Goal: Contribute content: Contribute content

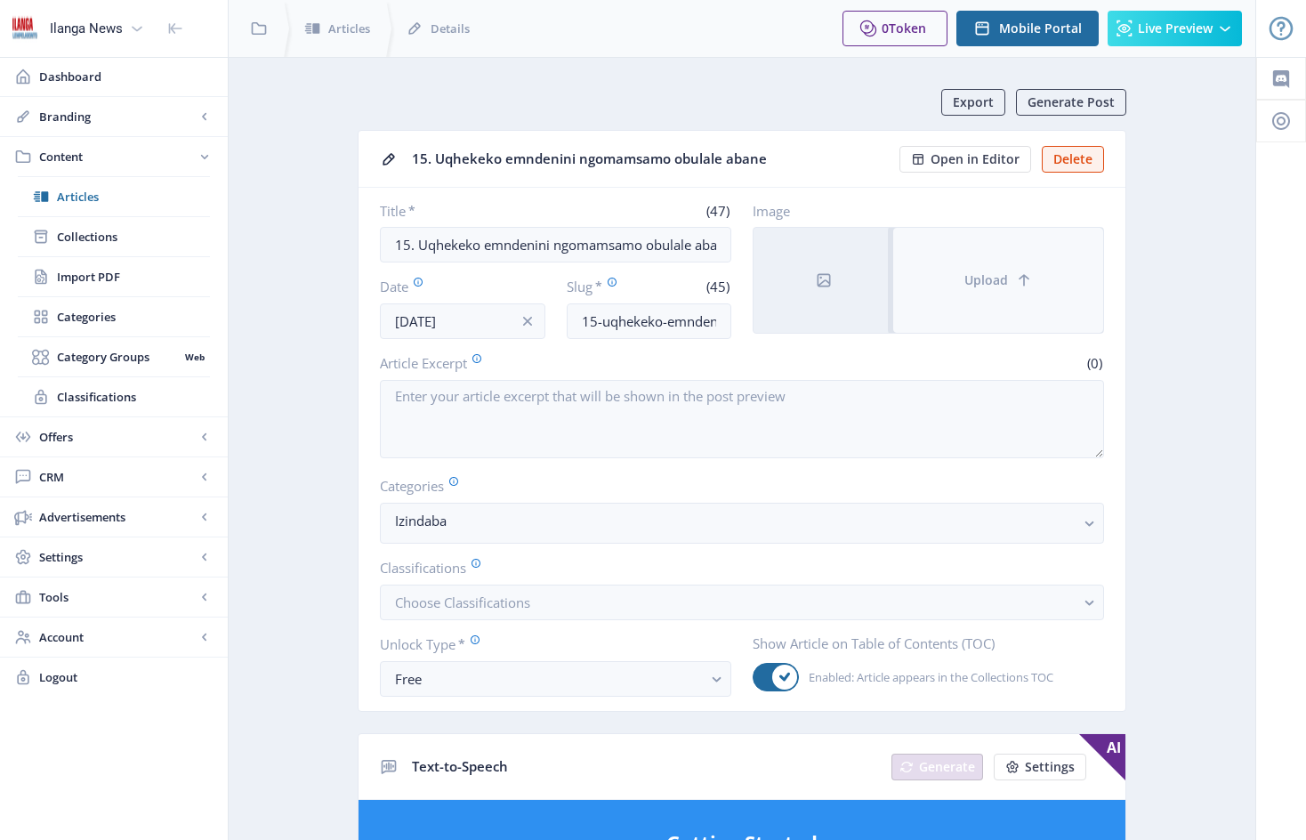
click at [986, 261] on button "Upload" at bounding box center [998, 280] width 210 height 105
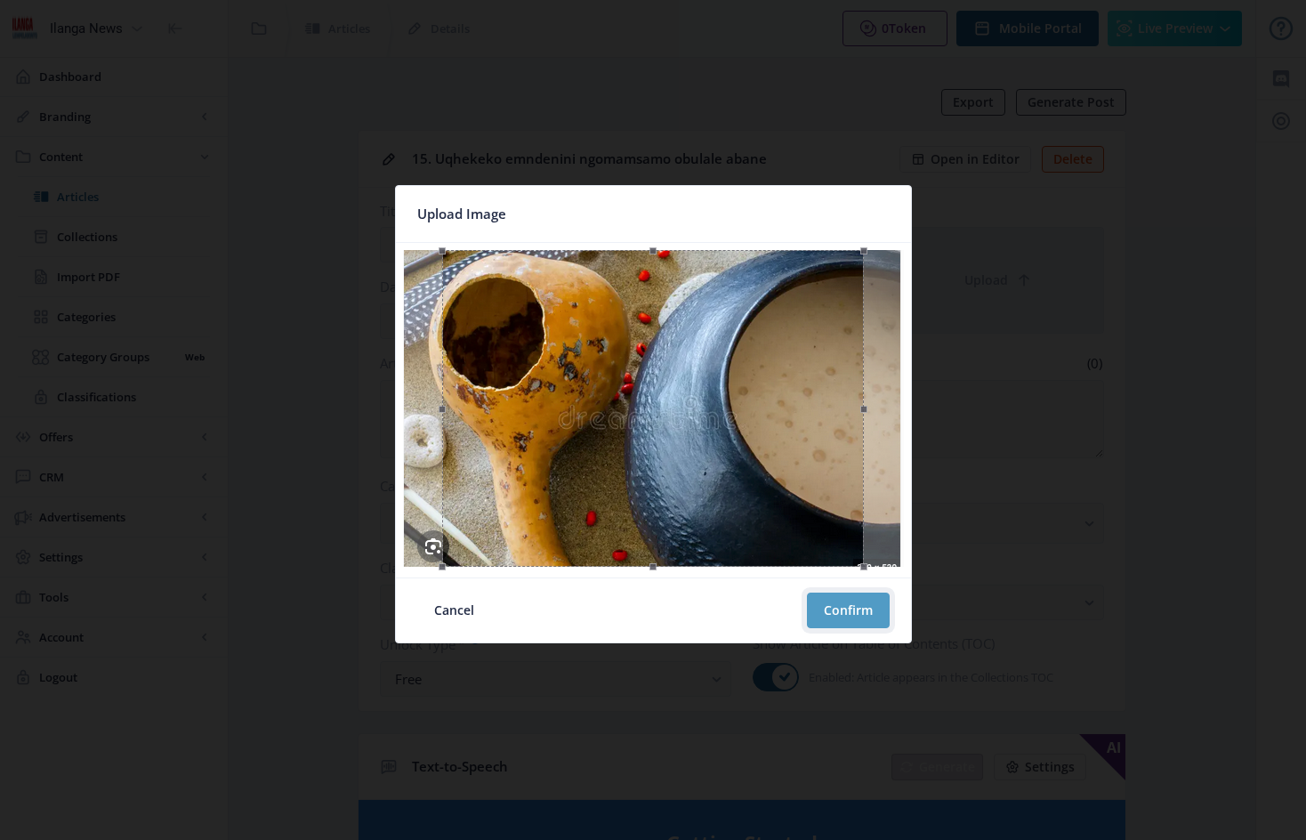
click at [845, 608] on button "Confirm" at bounding box center [848, 611] width 83 height 36
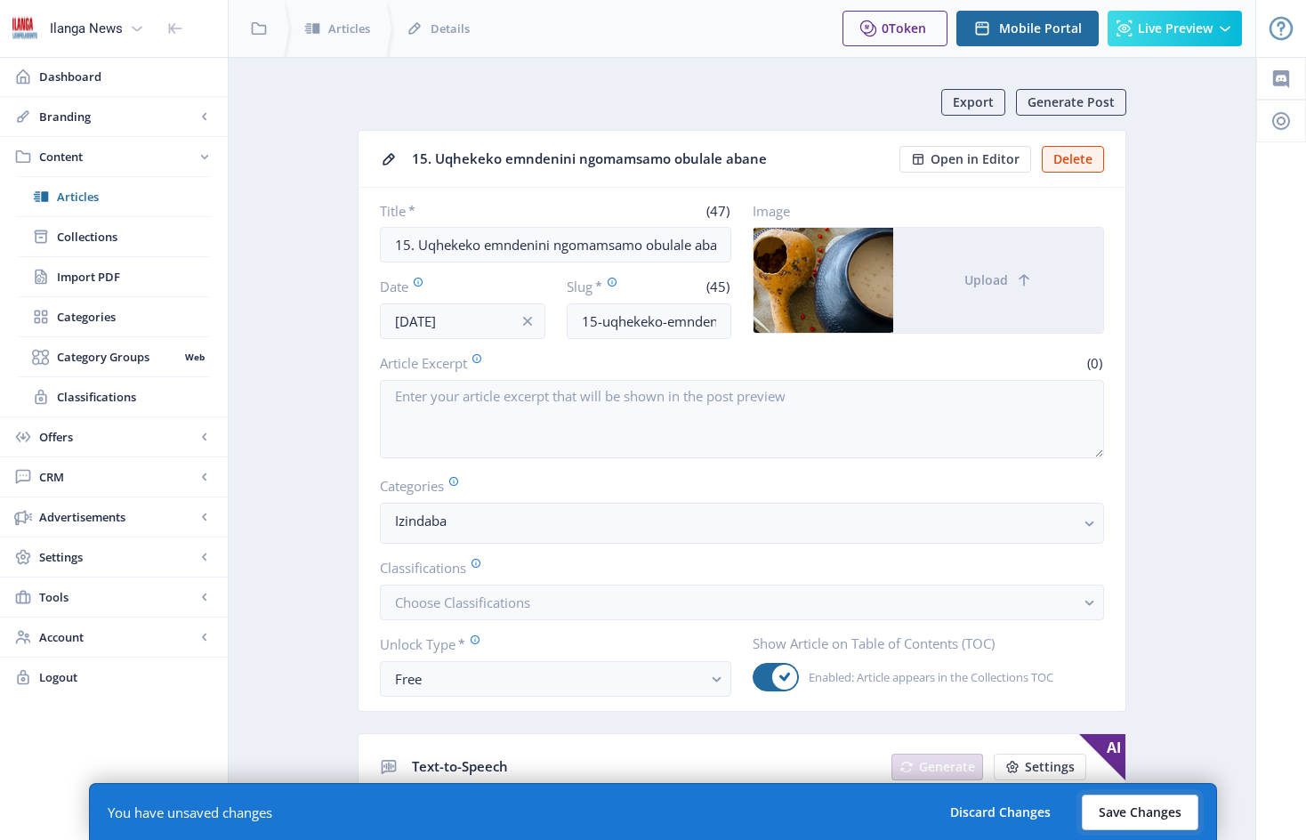
click at [1135, 813] on button "Save Changes" at bounding box center [1140, 813] width 117 height 36
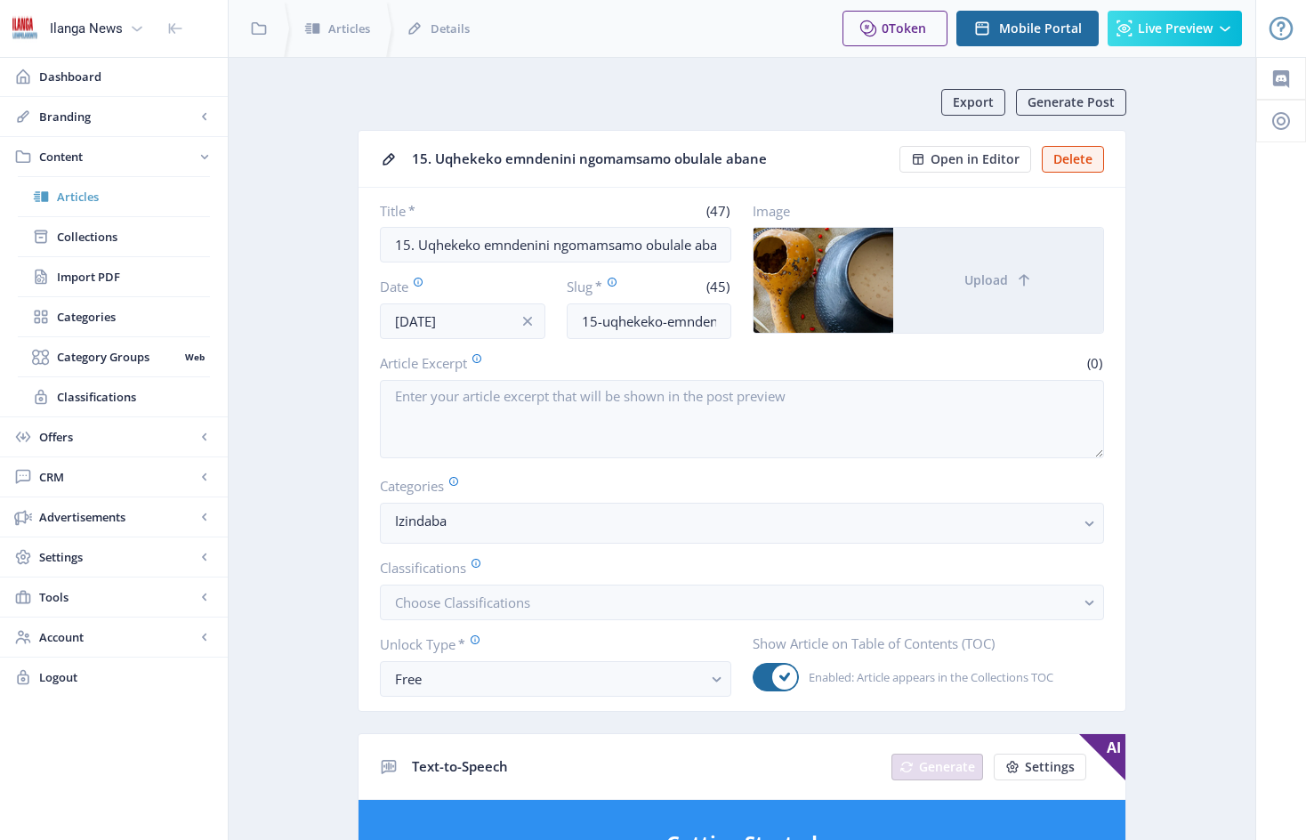
click at [88, 195] on span "Articles" at bounding box center [133, 197] width 153 height 18
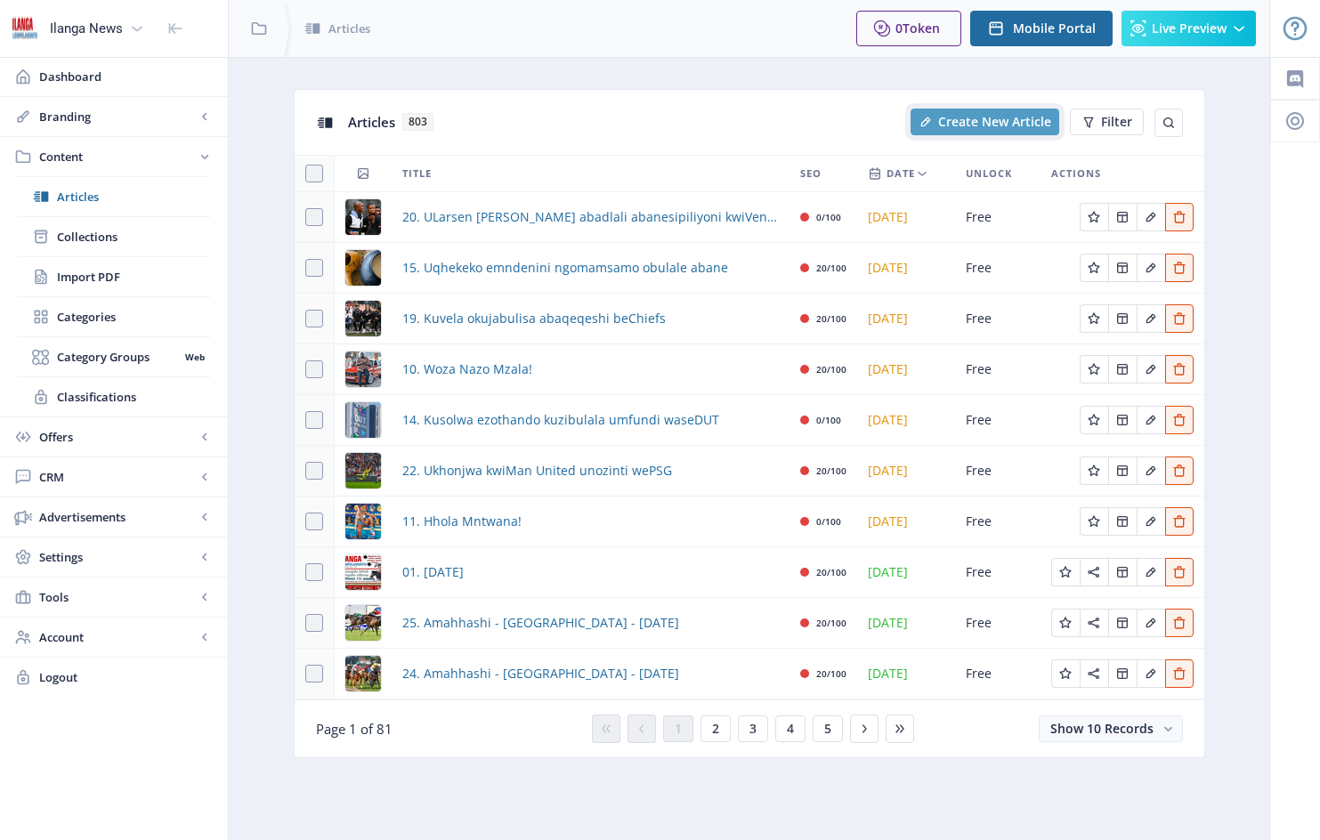
click at [1005, 117] on span "Create New Article" at bounding box center [994, 122] width 113 height 14
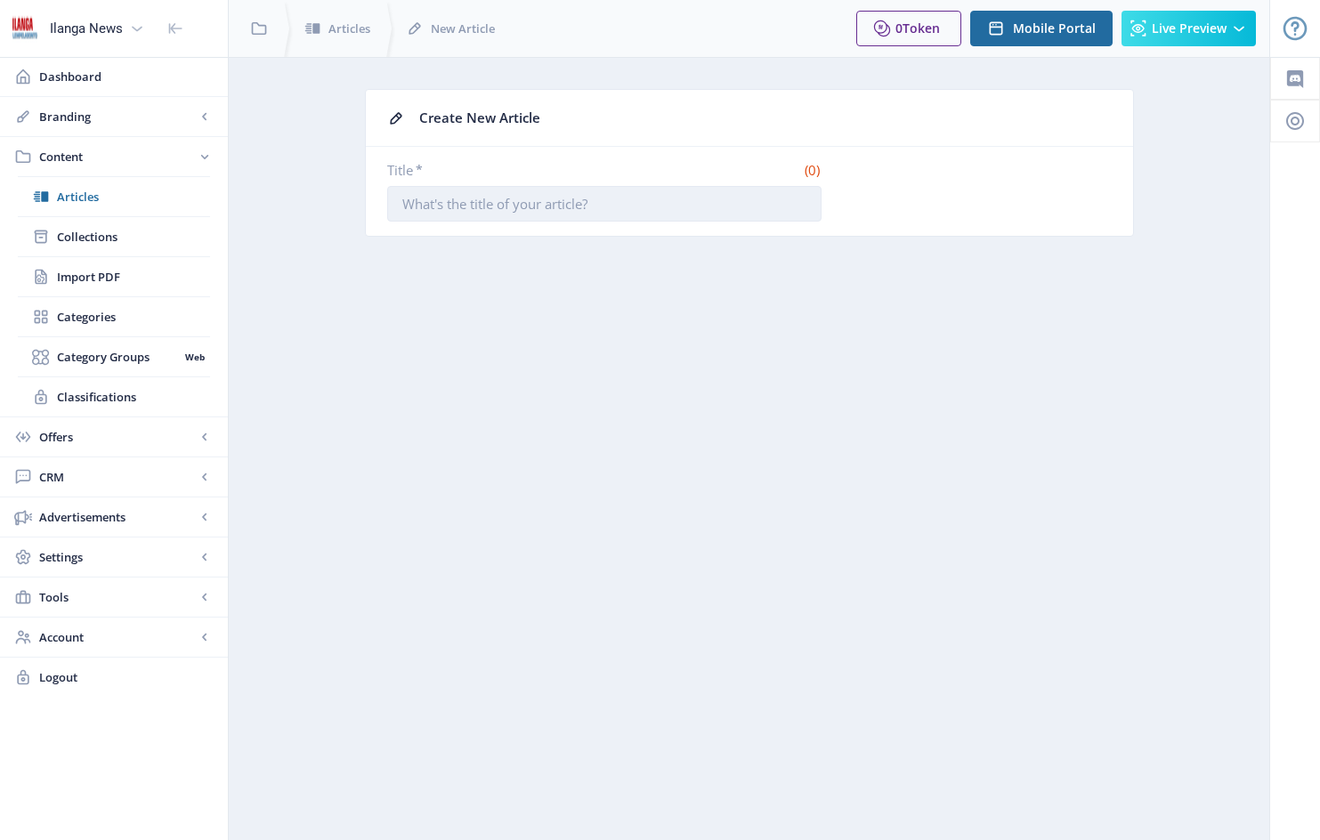
click at [408, 206] on input "Title *" at bounding box center [604, 204] width 434 height 36
type input "8"
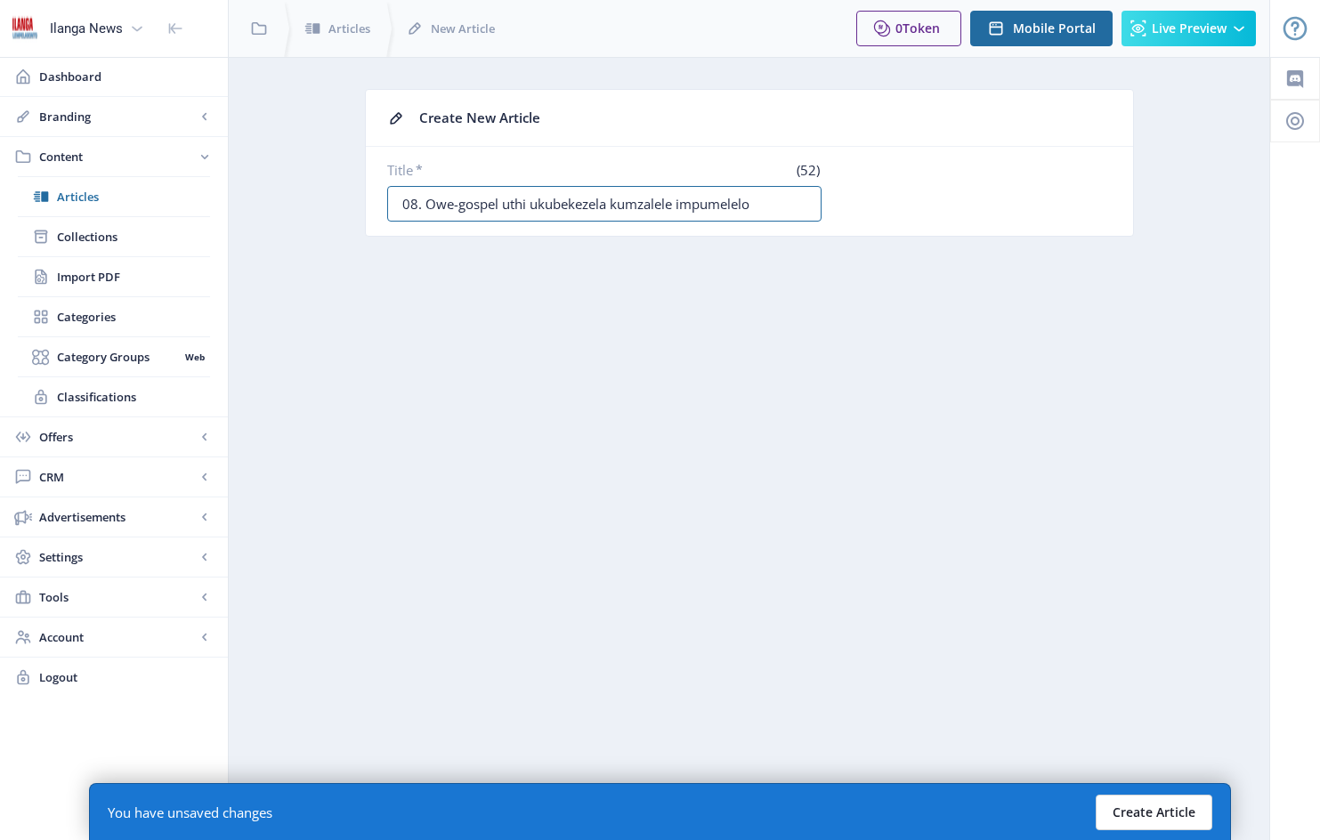
type input "08. Owe-gospel uthi ukubekezela kumzalele impumelelo"
click at [1153, 811] on button "Create Article" at bounding box center [1153, 813] width 117 height 36
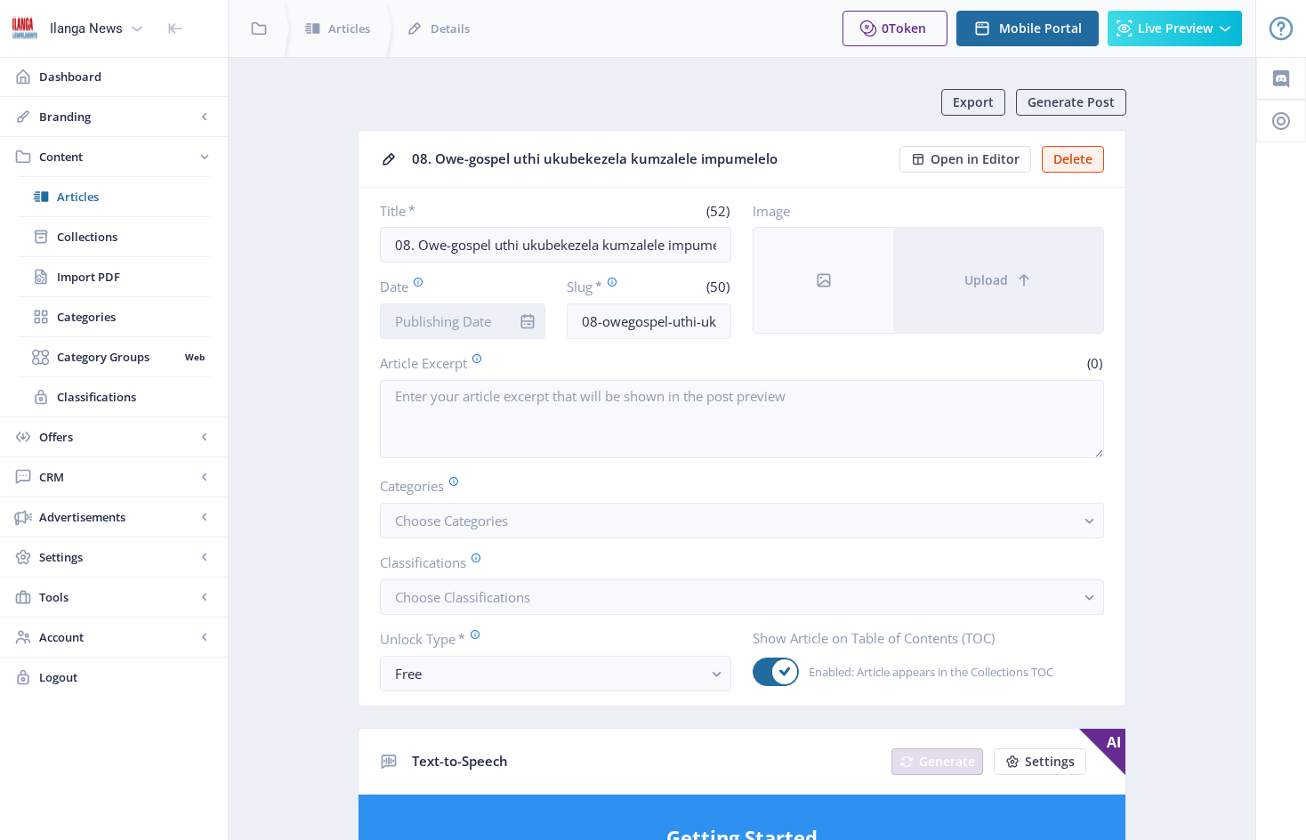
click at [497, 319] on input "Date" at bounding box center [463, 321] width 166 height 36
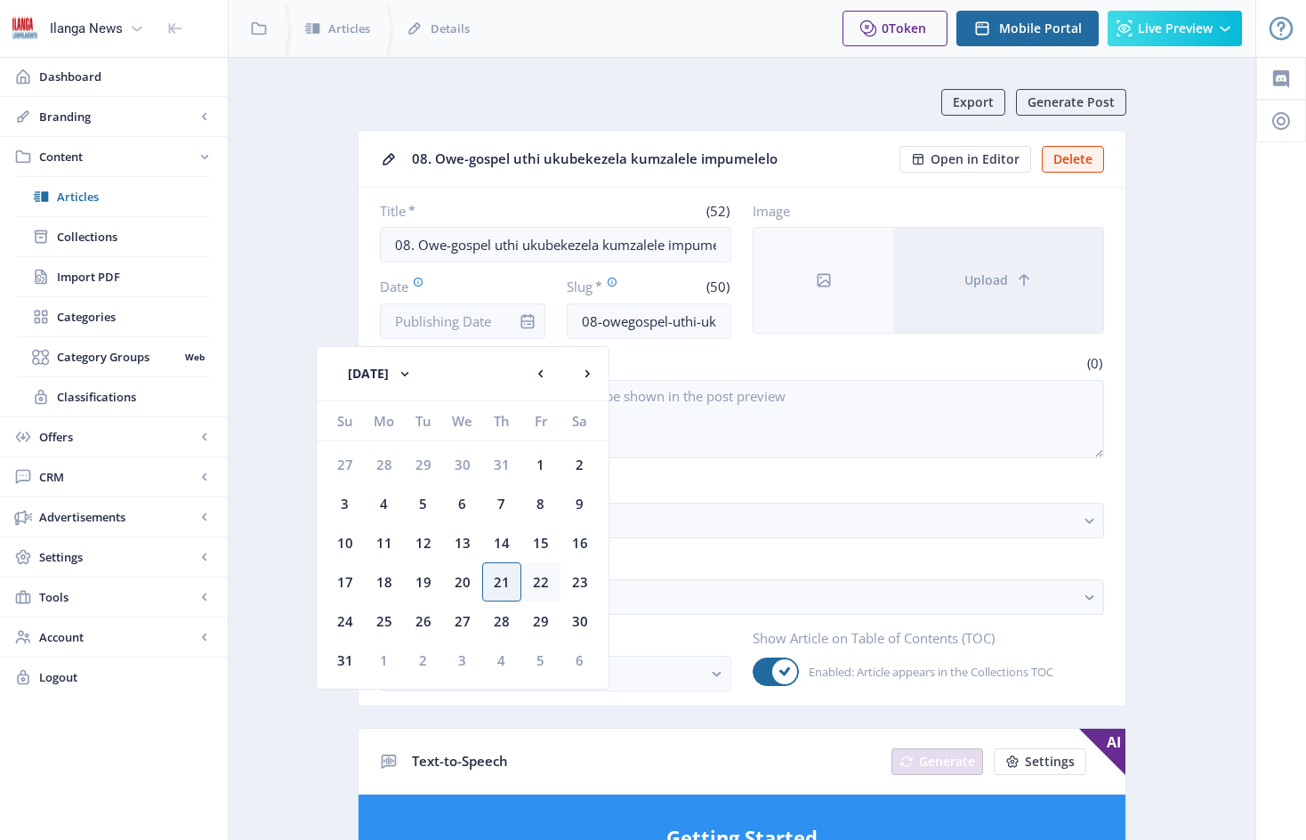
click at [543, 579] on div "22" at bounding box center [540, 581] width 39 height 39
type input "[DATE]"
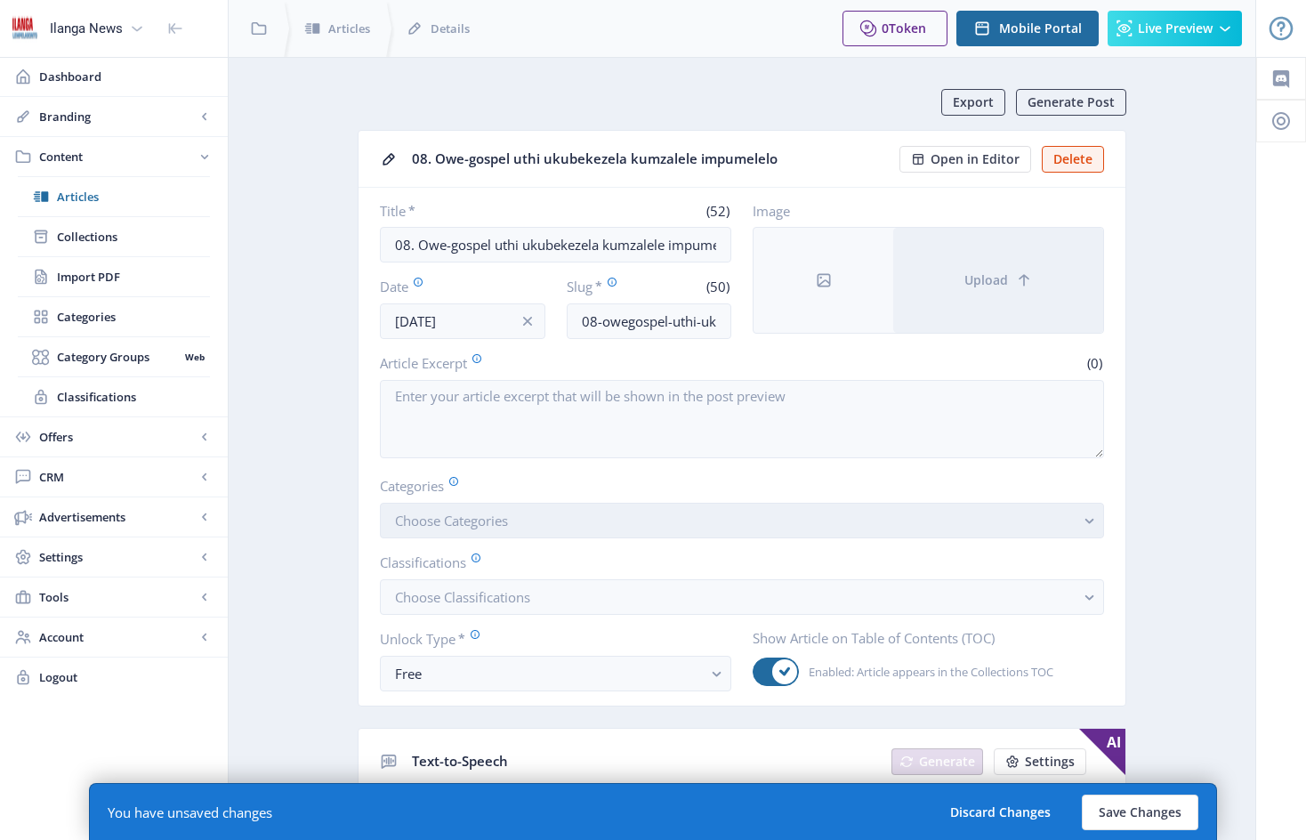
click at [546, 533] on button "Choose Categories" at bounding box center [742, 521] width 724 height 36
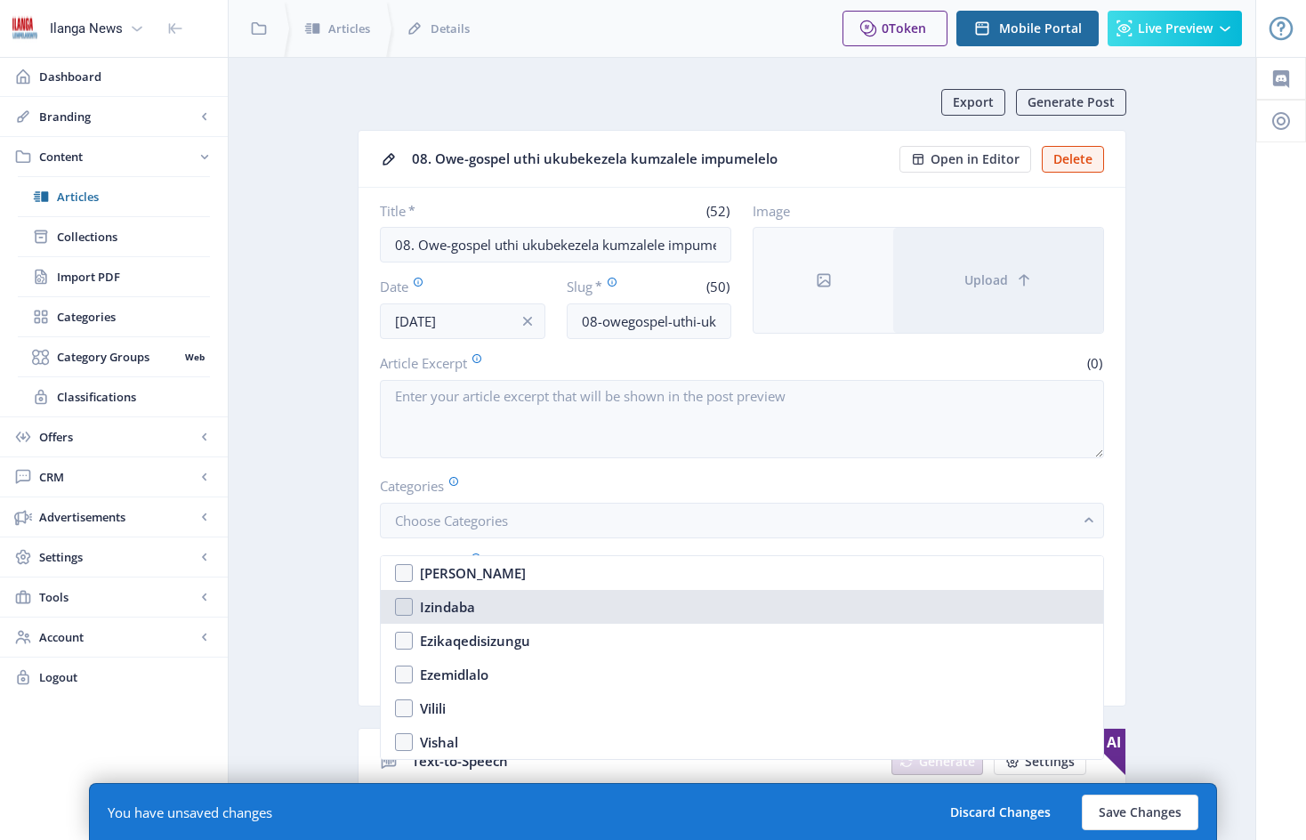
click at [408, 606] on nb-option "Izindaba" at bounding box center [742, 607] width 723 height 34
checkbox input "true"
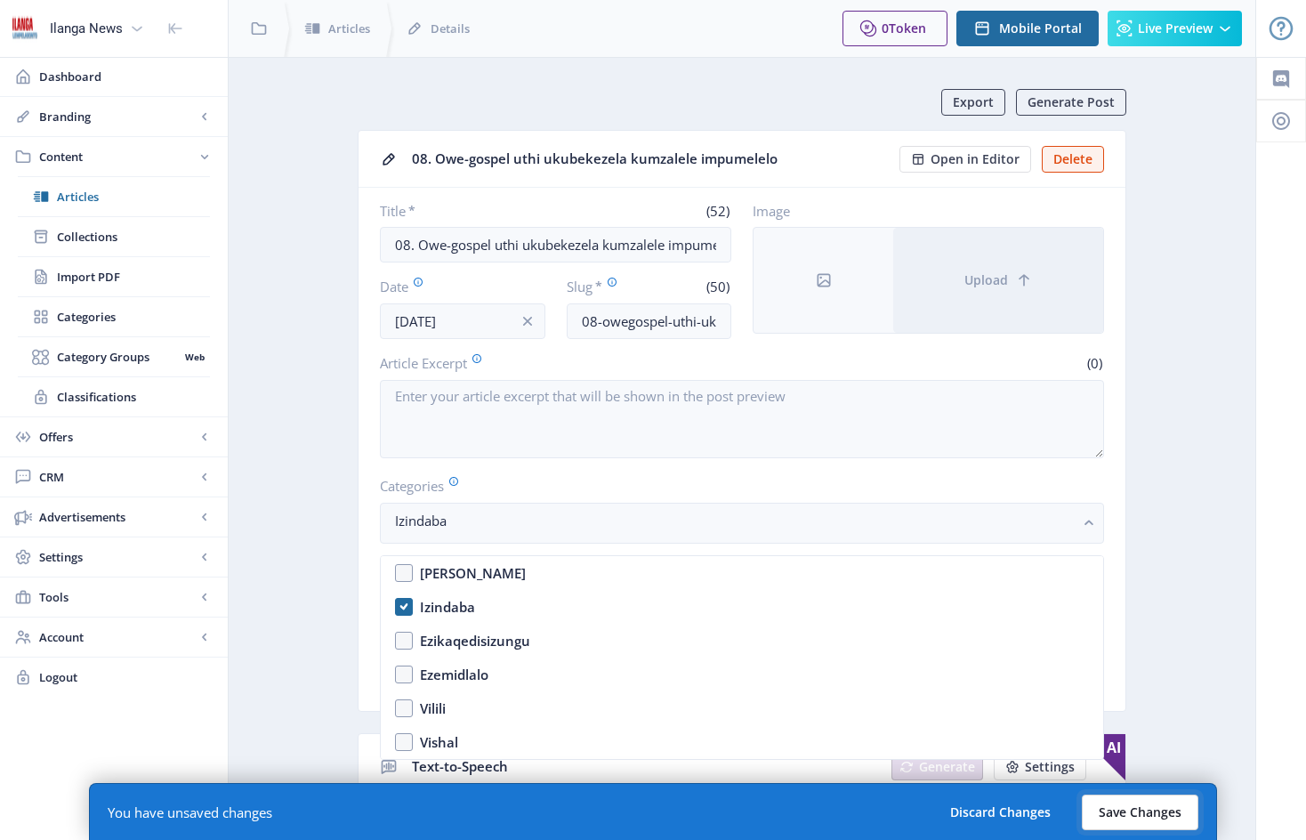
click at [1139, 815] on button "Save Changes" at bounding box center [1140, 813] width 117 height 36
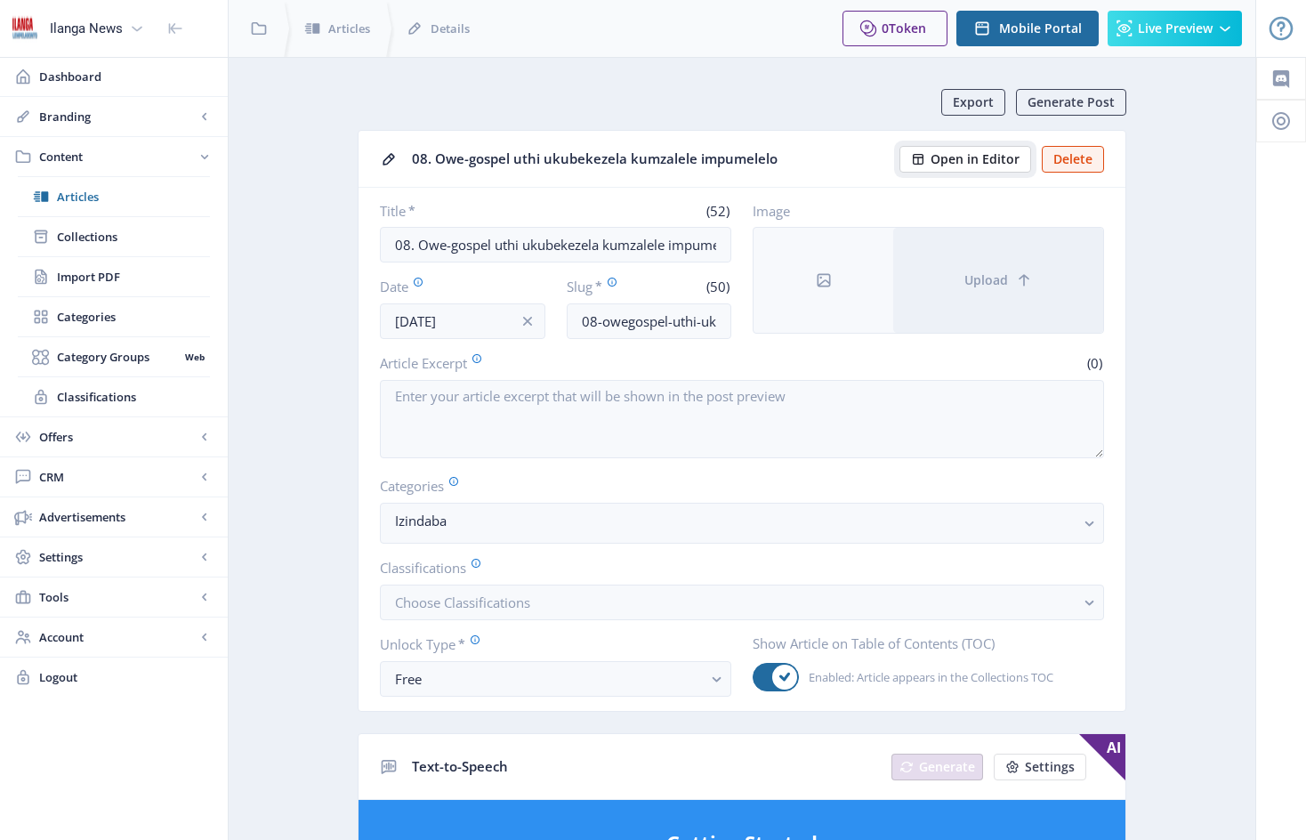
click at [973, 159] on span "Open in Editor" at bounding box center [975, 159] width 89 height 14
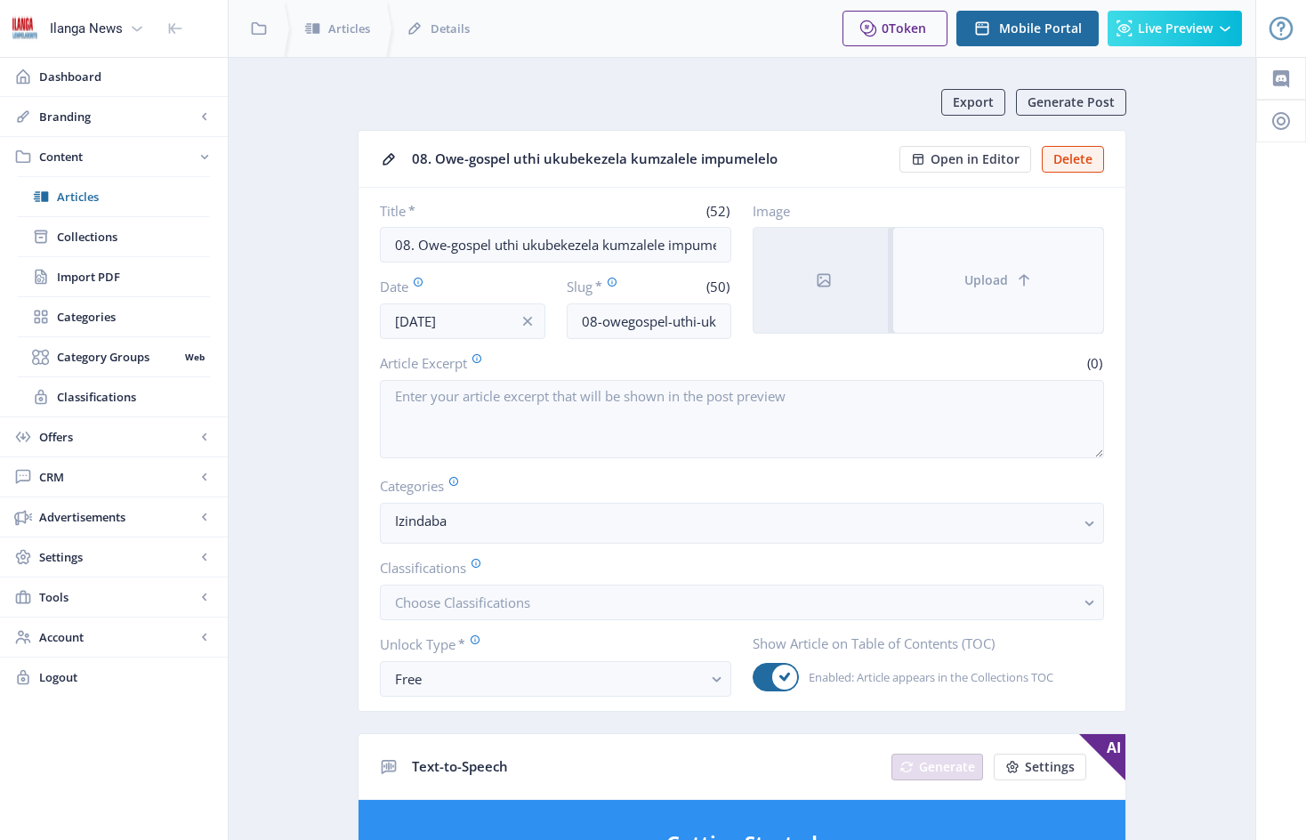
click at [936, 264] on button "Upload" at bounding box center [998, 280] width 210 height 105
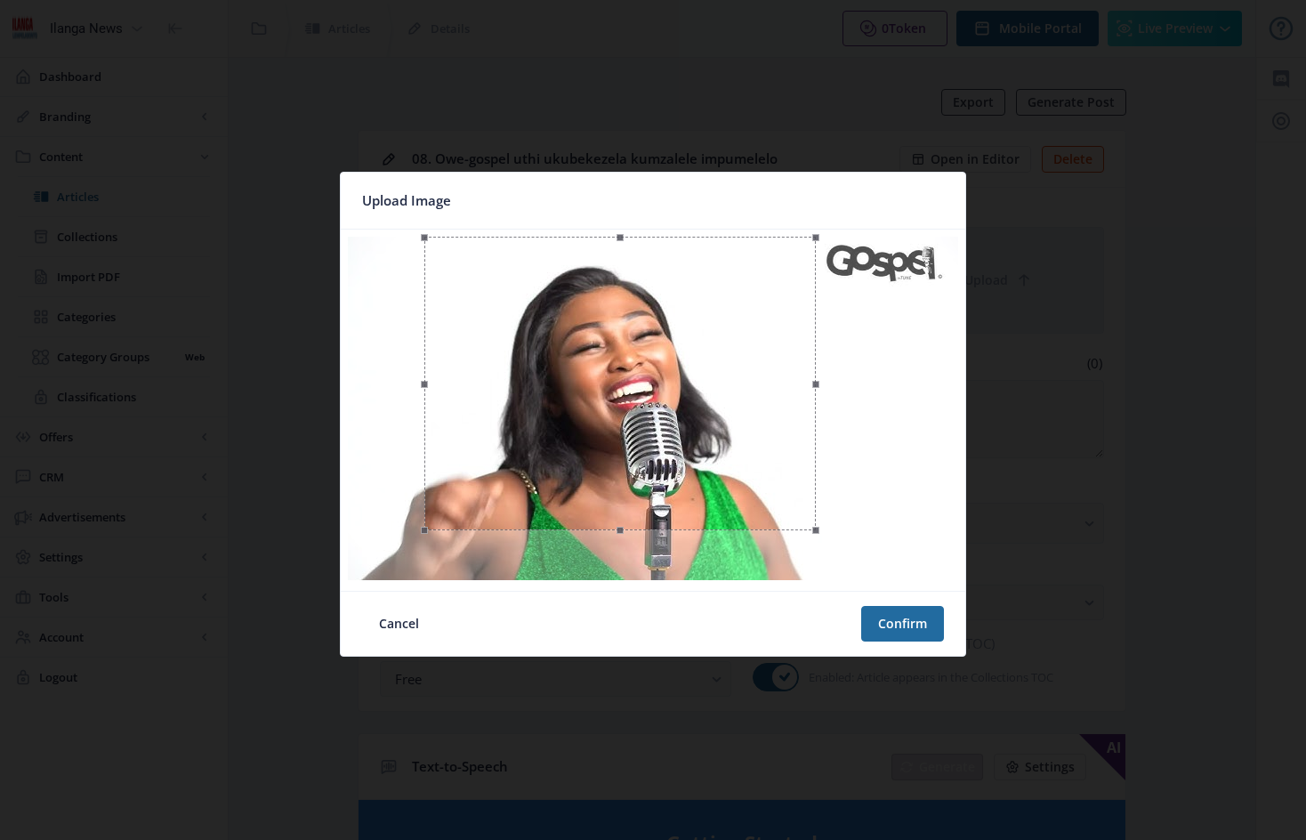
drag, startPoint x: 884, startPoint y: 410, endPoint x: 818, endPoint y: 410, distance: 65.8
click at [818, 410] on span at bounding box center [816, 383] width 20 height 275
drag, startPoint x: 768, startPoint y: 365, endPoint x: 753, endPoint y: 389, distance: 28.4
click at [753, 389] on div at bounding box center [606, 408] width 392 height 295
click at [760, 399] on div at bounding box center [606, 405] width 392 height 295
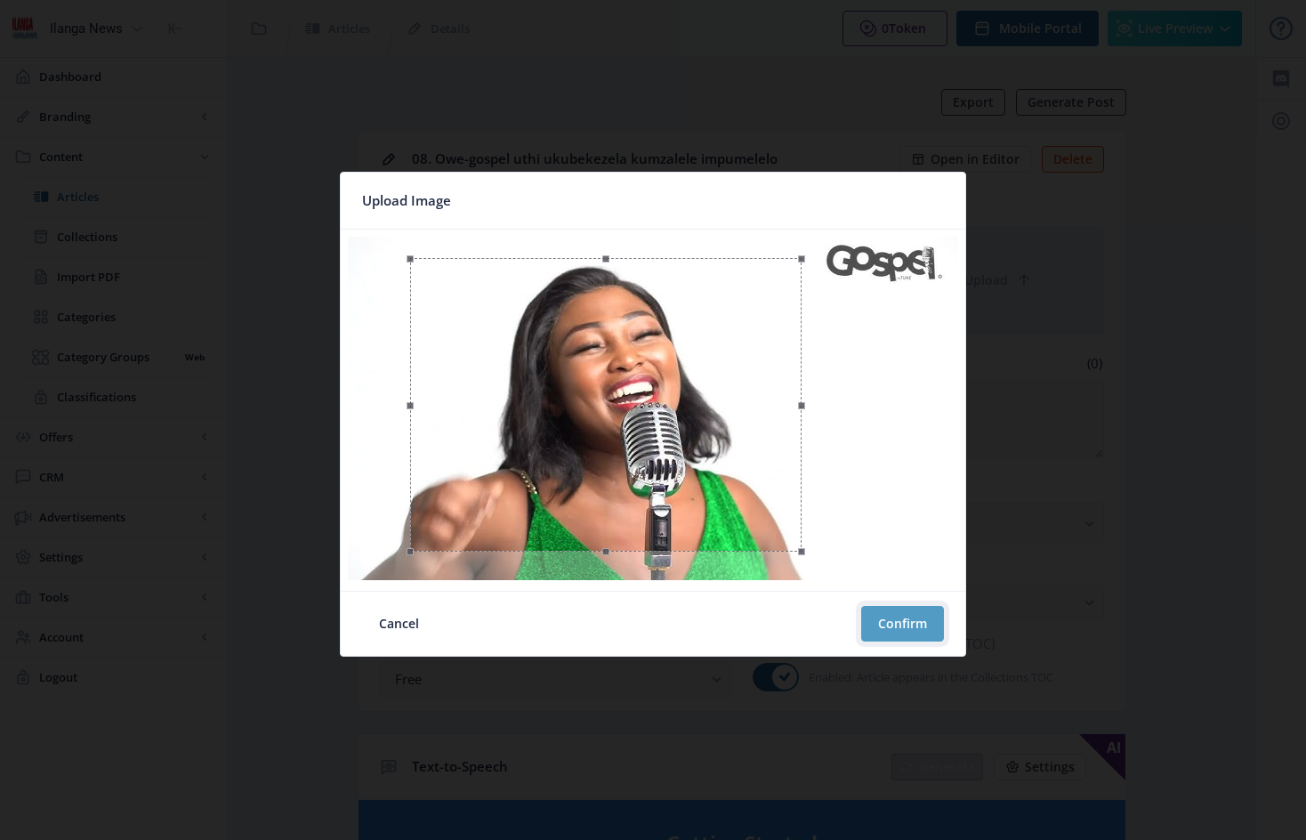
click at [906, 622] on button "Confirm" at bounding box center [902, 624] width 83 height 36
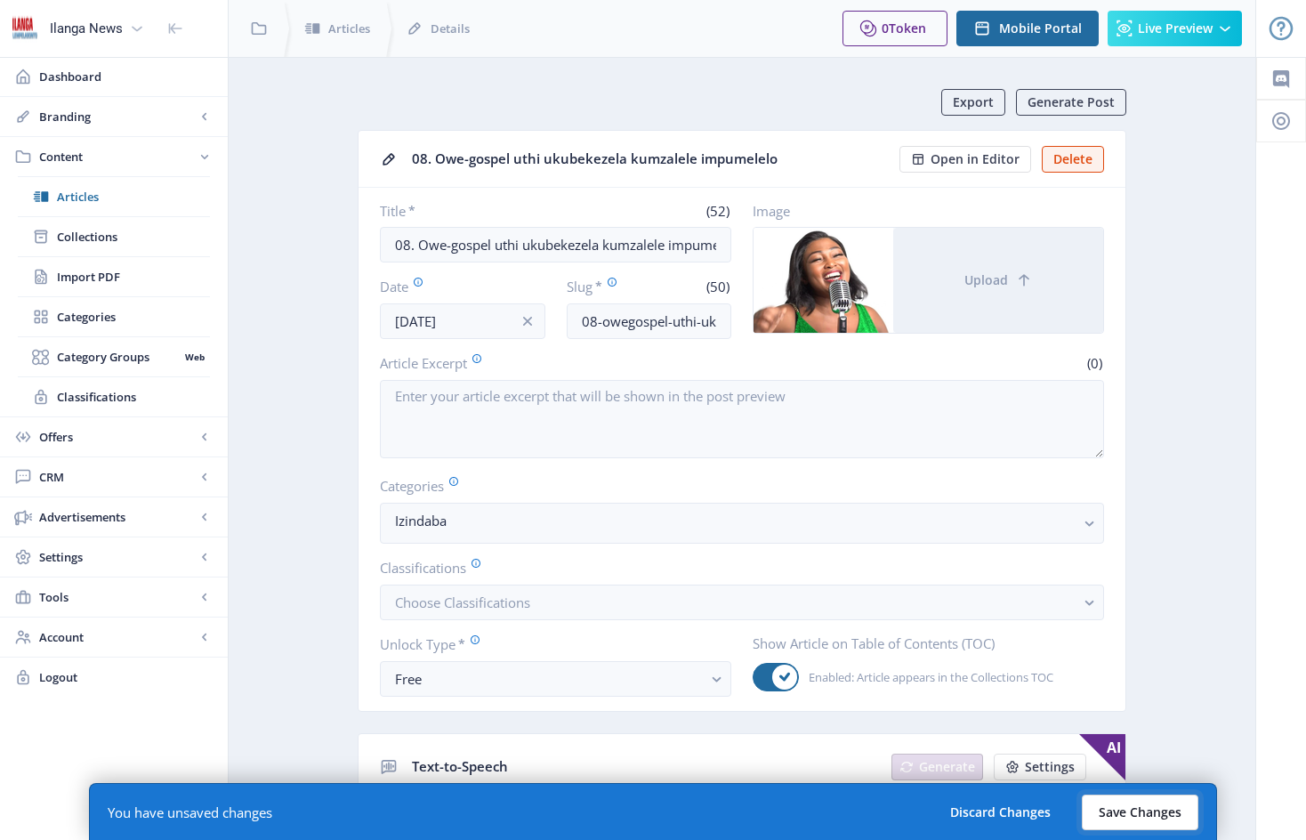
click at [1175, 805] on button "Save Changes" at bounding box center [1140, 813] width 117 height 36
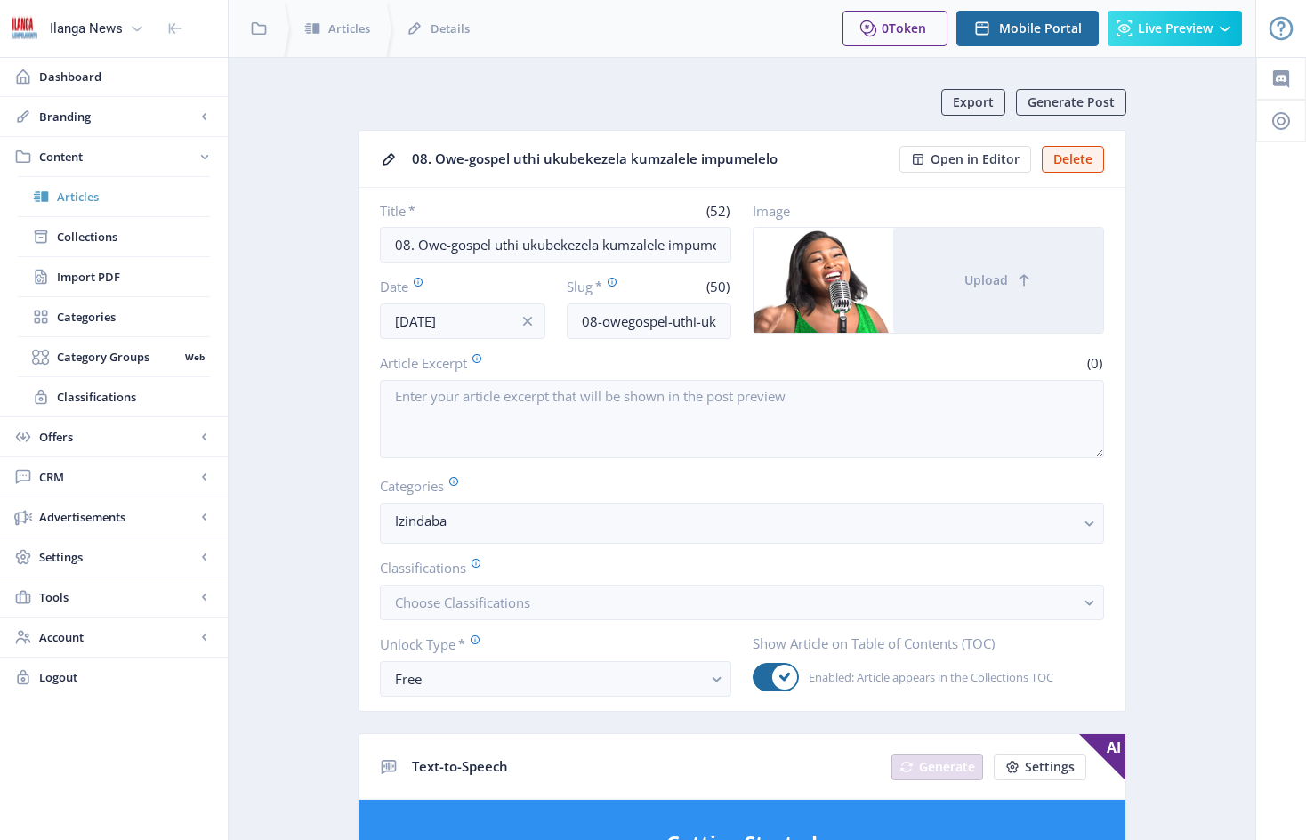
click at [99, 201] on span "Articles" at bounding box center [133, 197] width 153 height 18
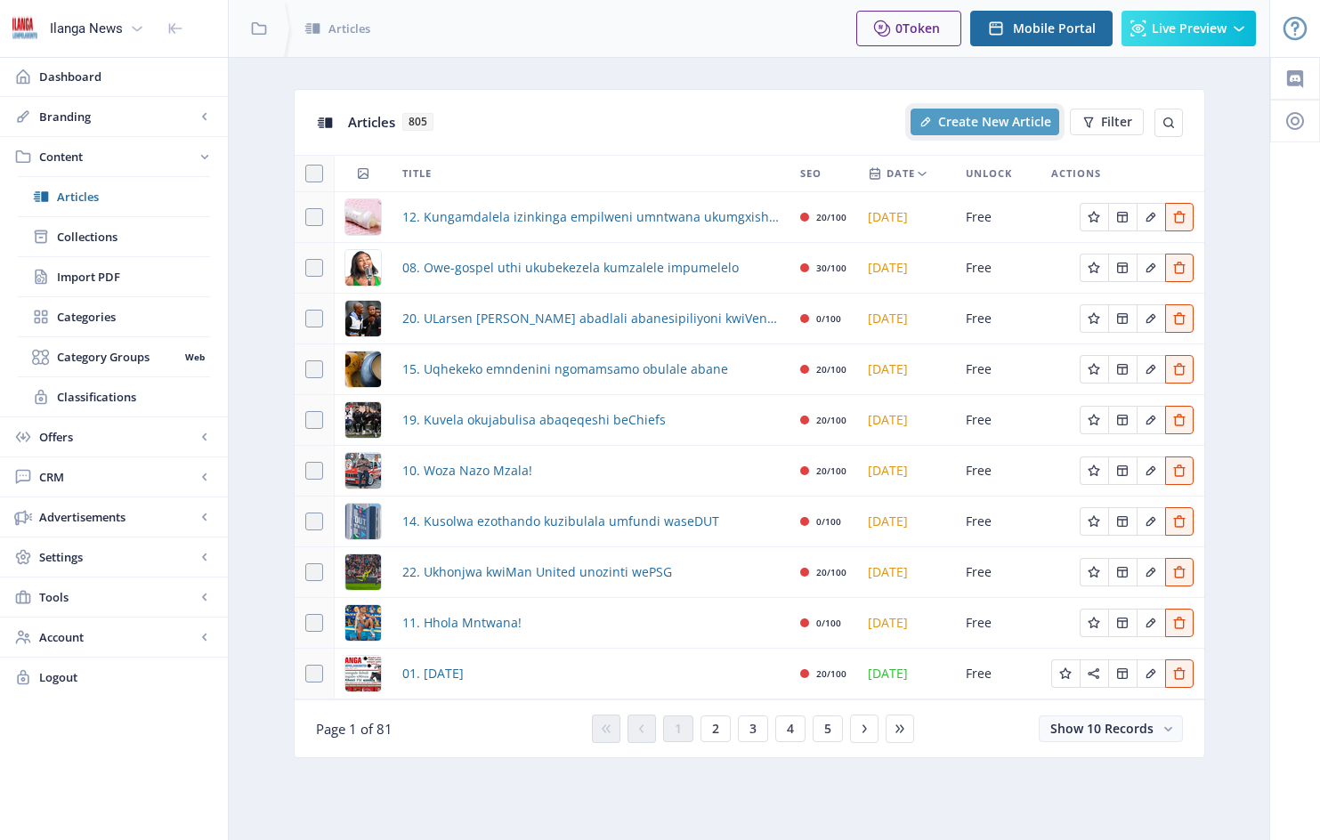
click at [1002, 121] on span "Create New Article" at bounding box center [994, 122] width 113 height 14
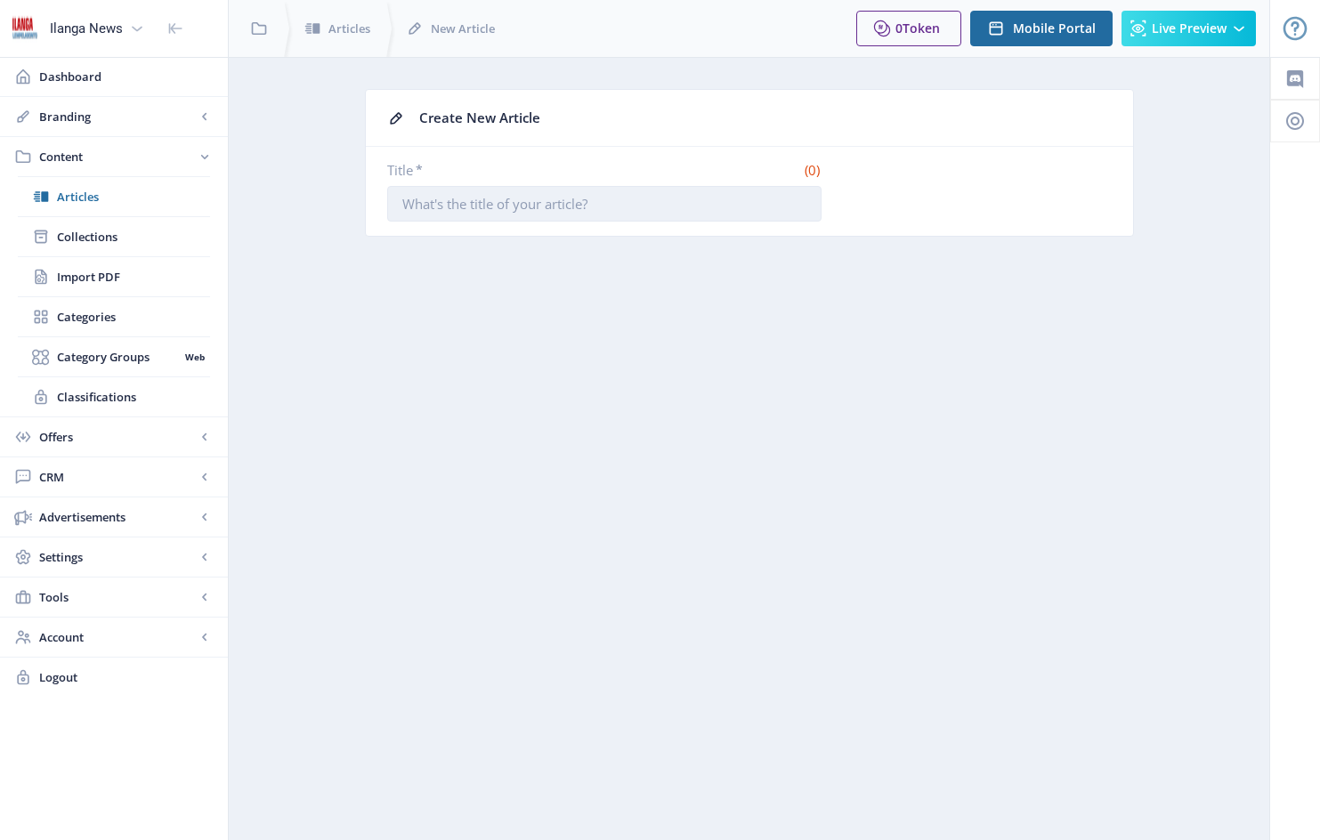
click at [408, 210] on input "Title *" at bounding box center [604, 204] width 434 height 36
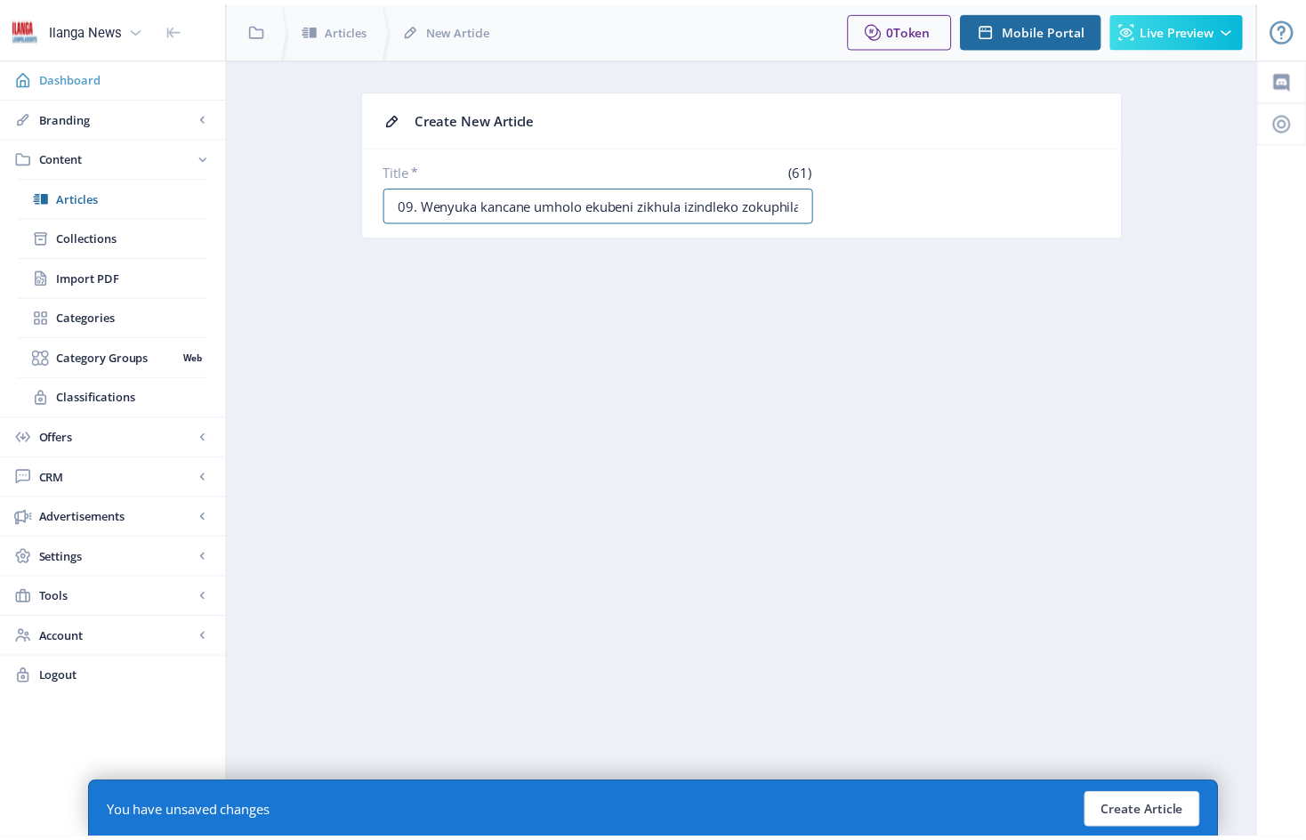
scroll to position [0, 5]
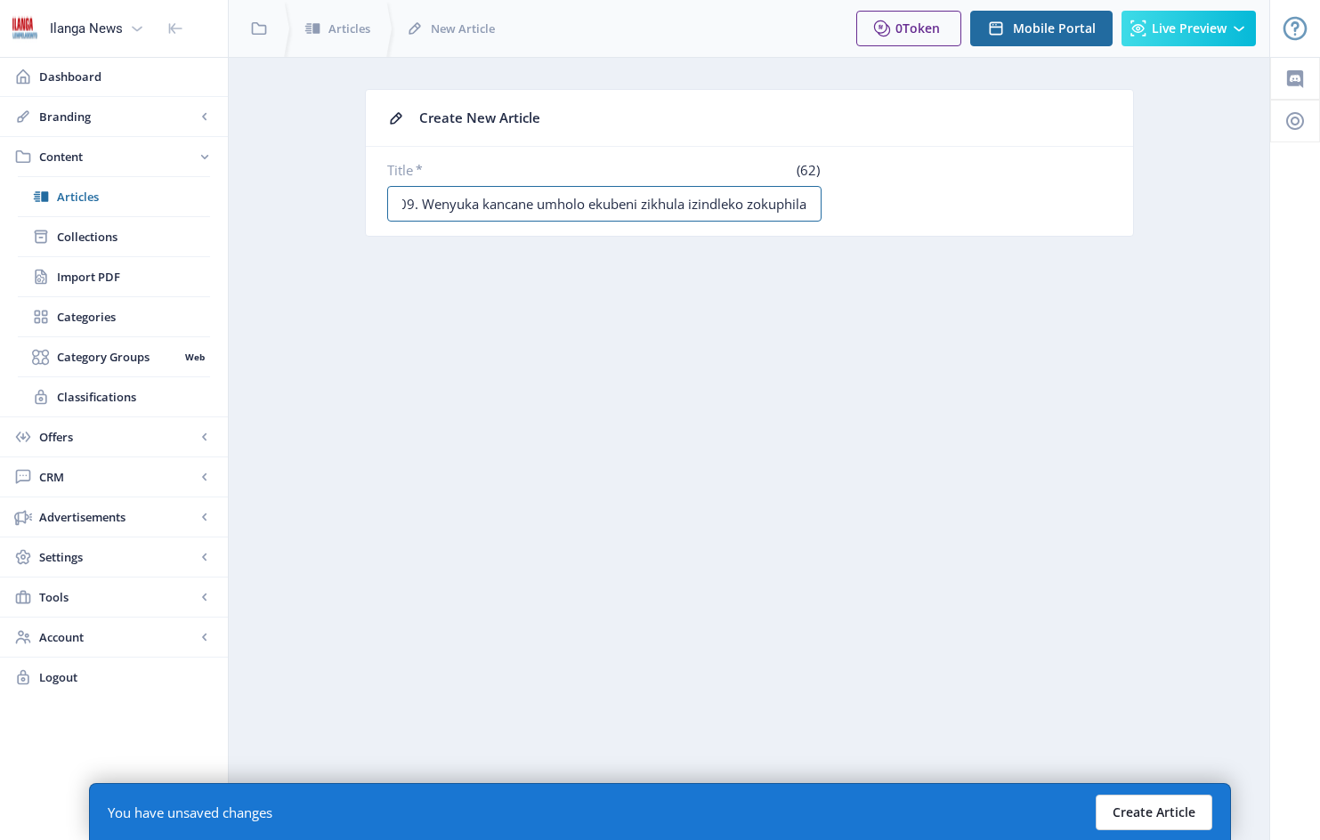
type input "09. Wenyuka kancane umholo ekubeni zikhula izindleko zokuphila"
click at [1169, 805] on button "Create Article" at bounding box center [1153, 813] width 117 height 36
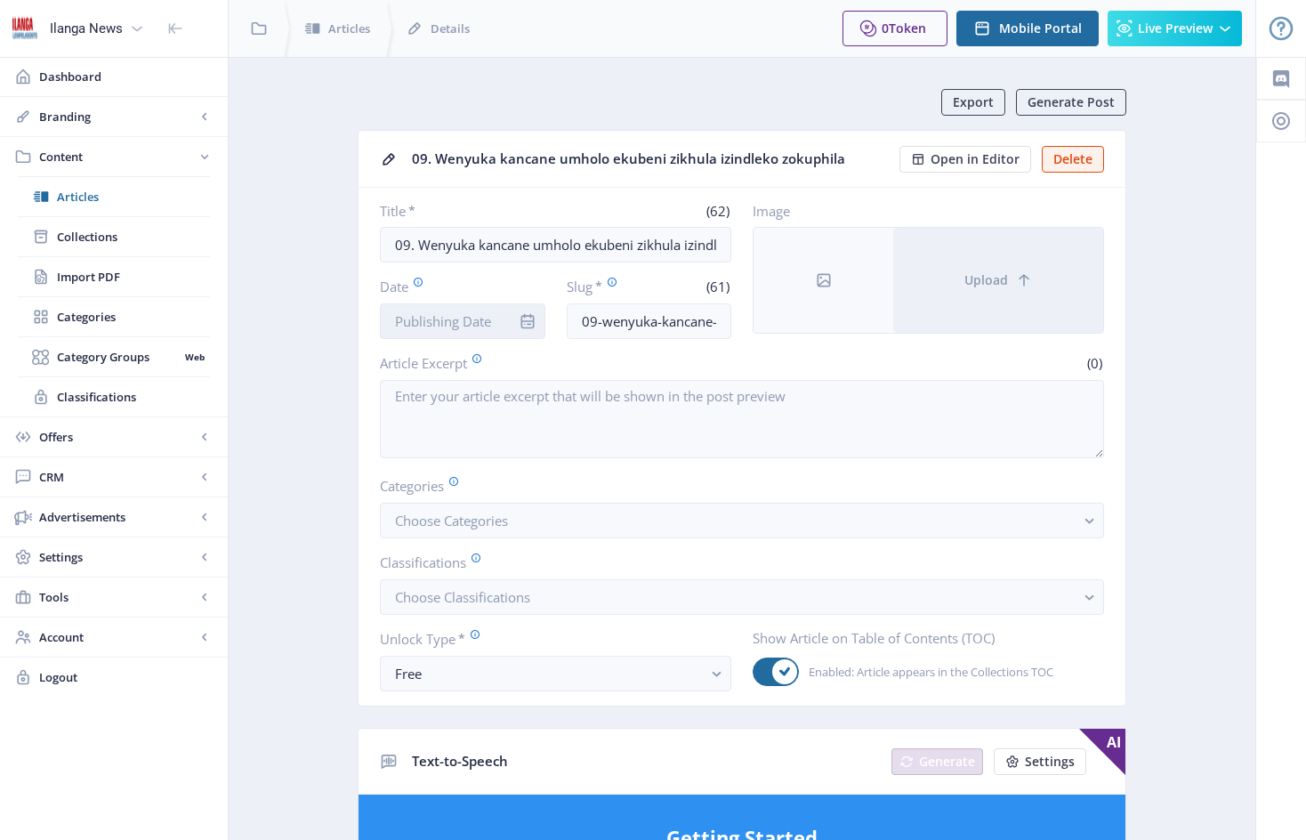
click at [502, 314] on input "Date" at bounding box center [463, 321] width 166 height 36
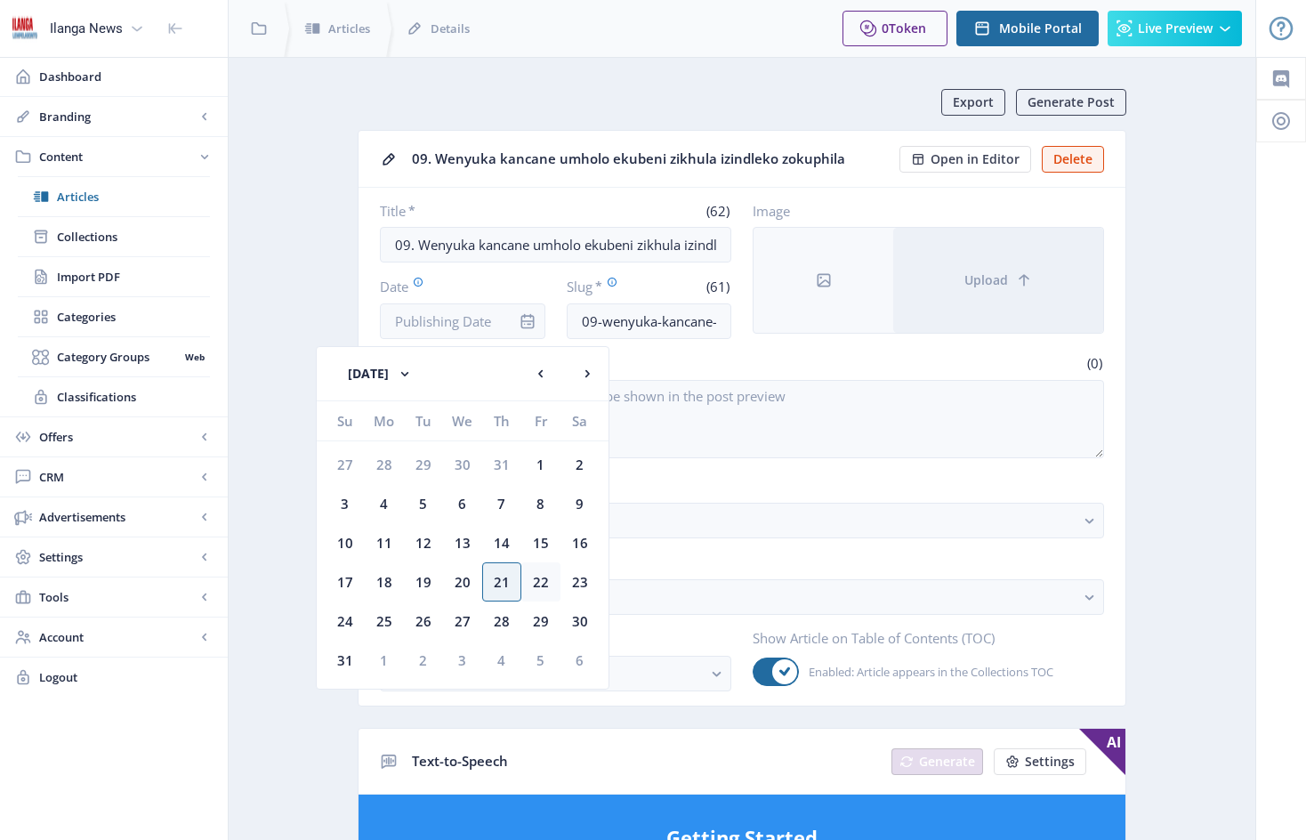
click at [542, 582] on div "22" at bounding box center [540, 581] width 39 height 39
type input "[DATE]"
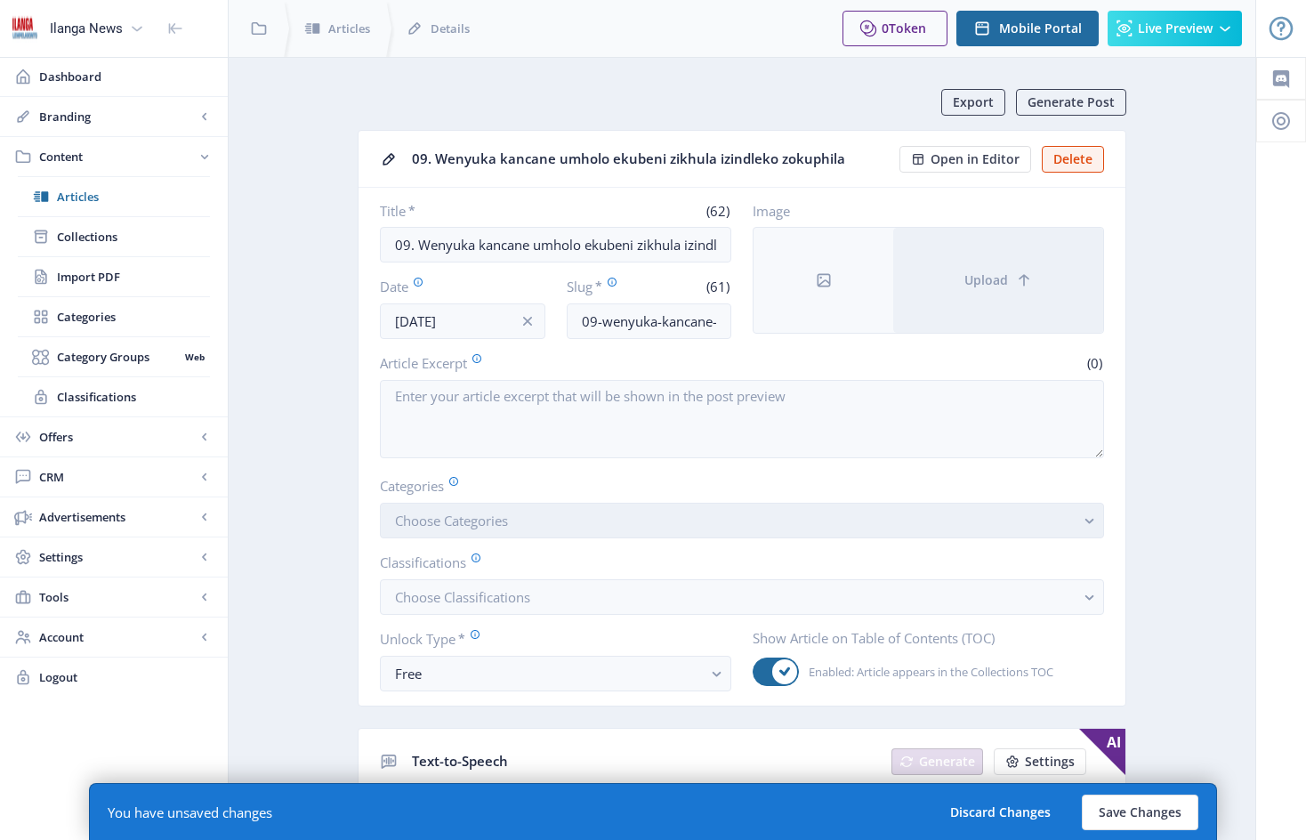
click at [553, 529] on button "Choose Categories" at bounding box center [742, 521] width 724 height 36
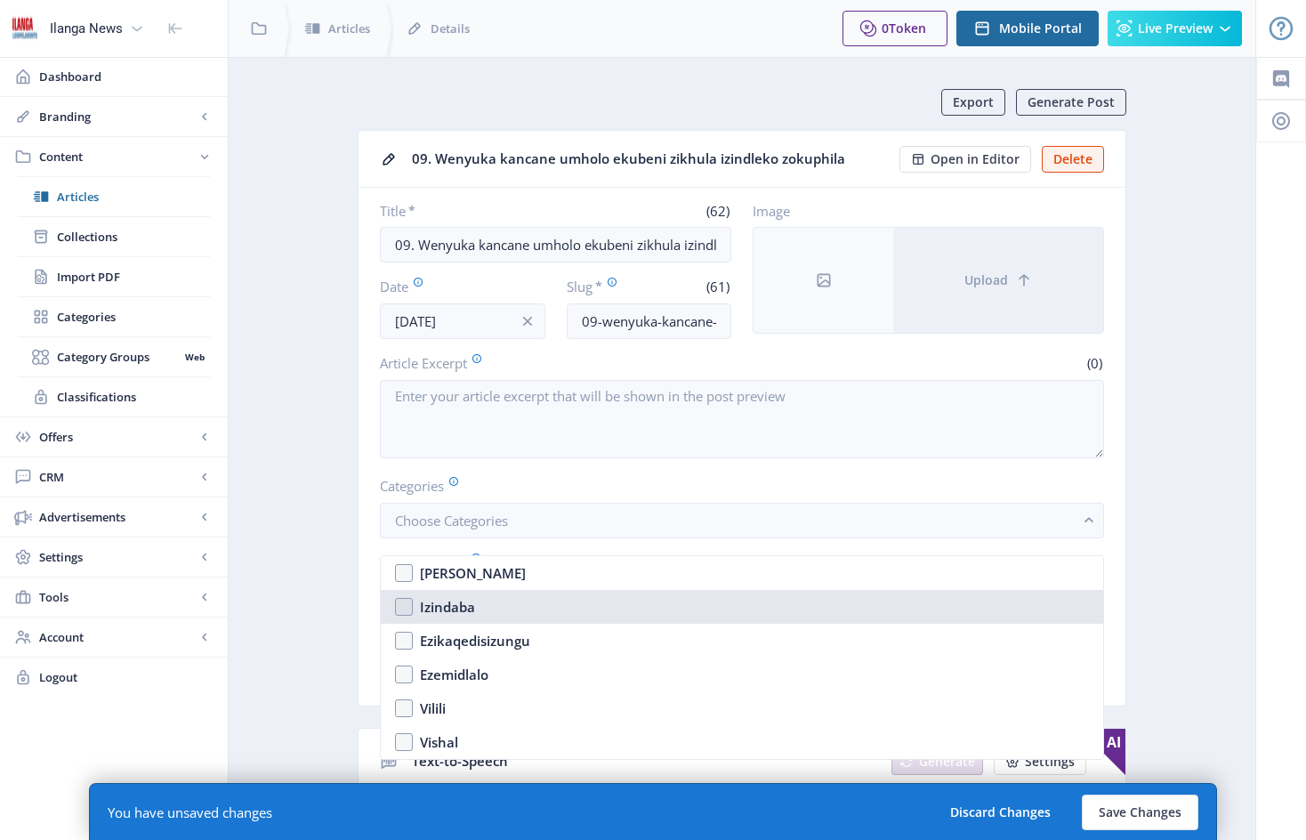
click at [408, 606] on nb-option "Izindaba" at bounding box center [742, 607] width 723 height 34
checkbox input "true"
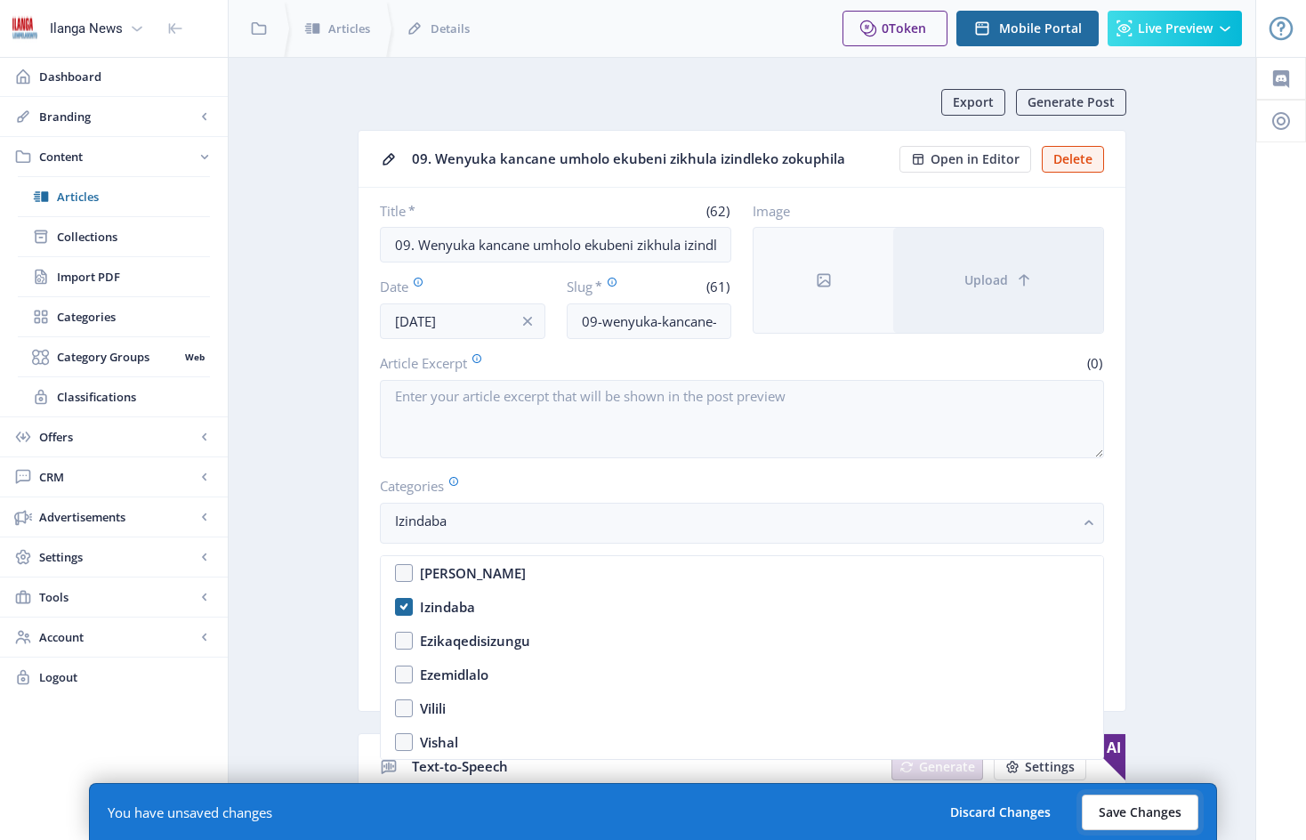
click at [1151, 816] on button "Save Changes" at bounding box center [1140, 813] width 117 height 36
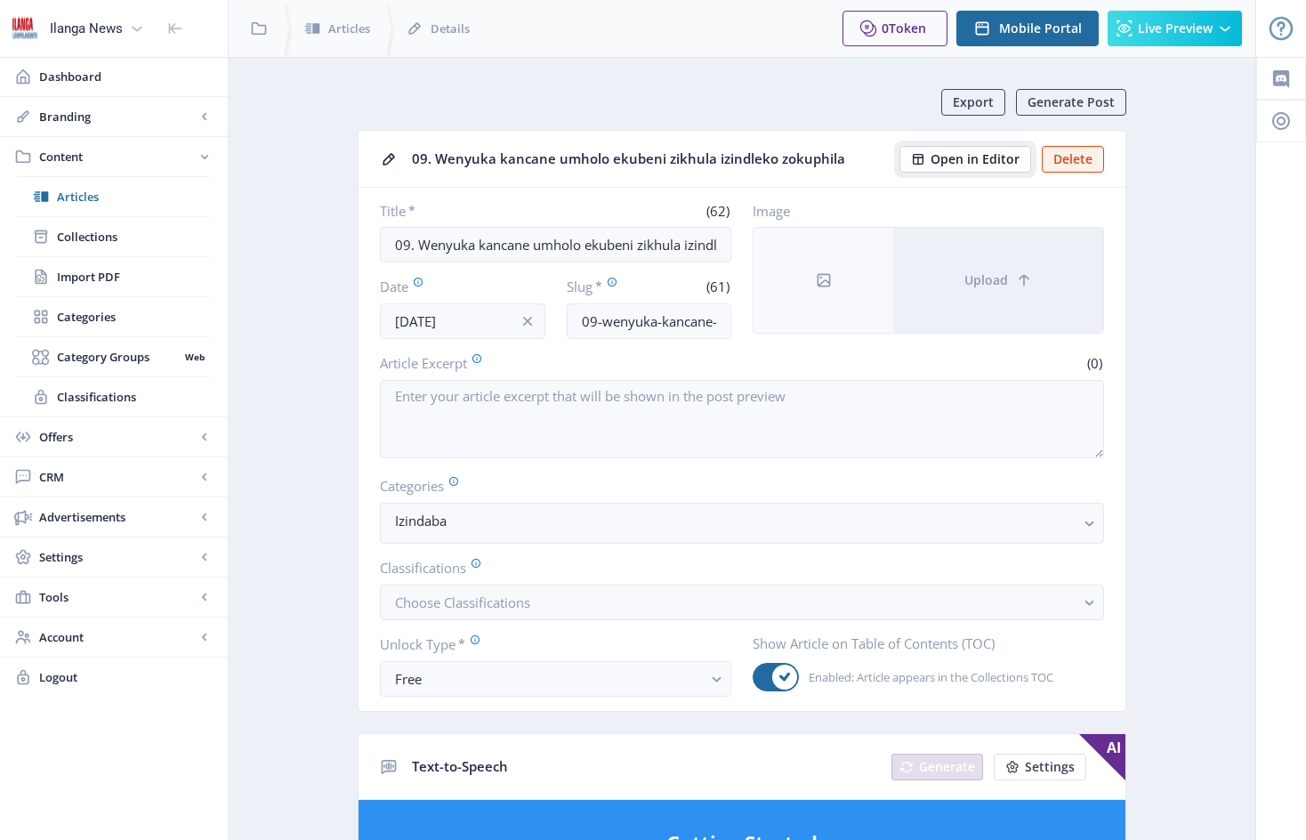
click at [974, 156] on span "Open in Editor" at bounding box center [975, 159] width 89 height 14
click at [966, 165] on span "Open in Editor" at bounding box center [975, 159] width 89 height 14
click at [977, 160] on span "Open in Editor" at bounding box center [975, 159] width 89 height 14
